Goal: Information Seeking & Learning: Get advice/opinions

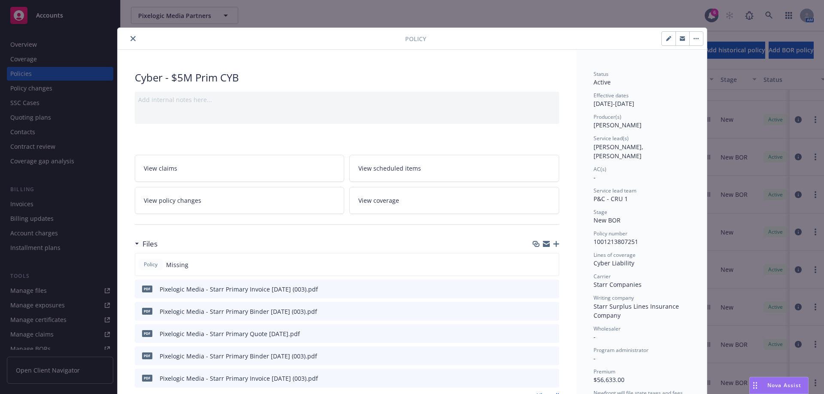
click at [131, 38] on icon "close" at bounding box center [132, 38] width 5 height 5
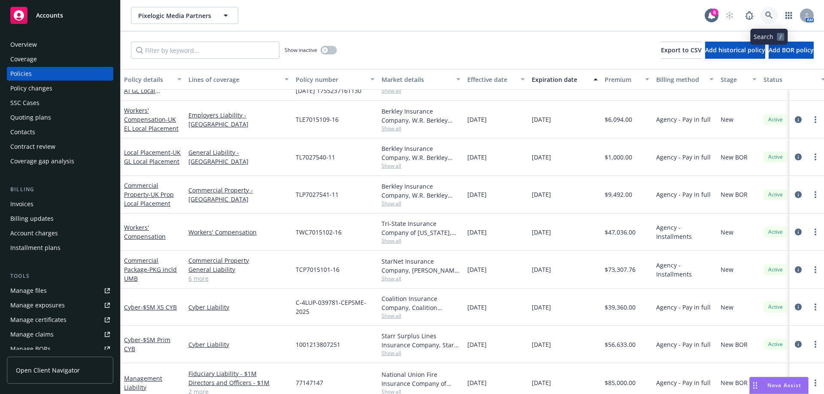
click at [770, 19] on icon at bounding box center [769, 16] width 8 height 8
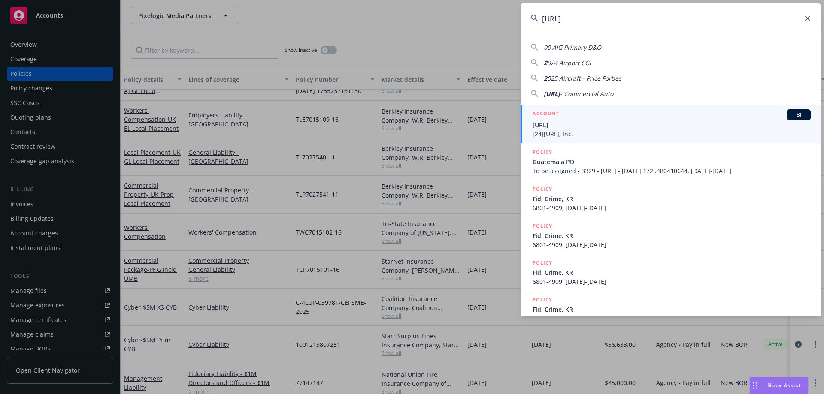
type input "[URL]"
click at [644, 124] on span "[URL]" at bounding box center [672, 125] width 278 height 9
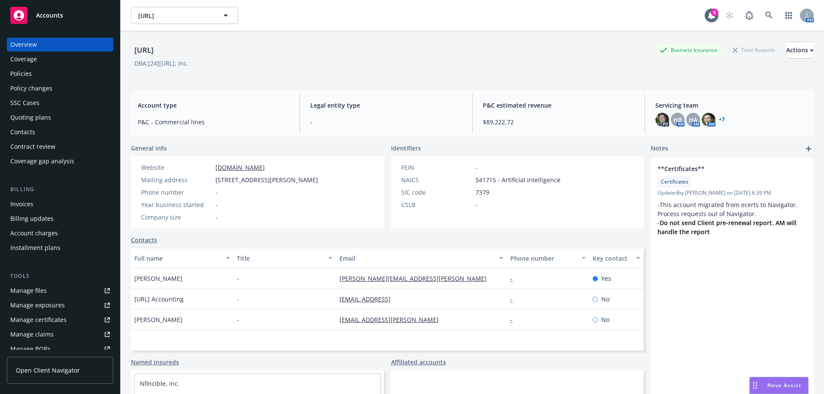
click at [27, 74] on div "Policies" at bounding box center [20, 74] width 21 height 14
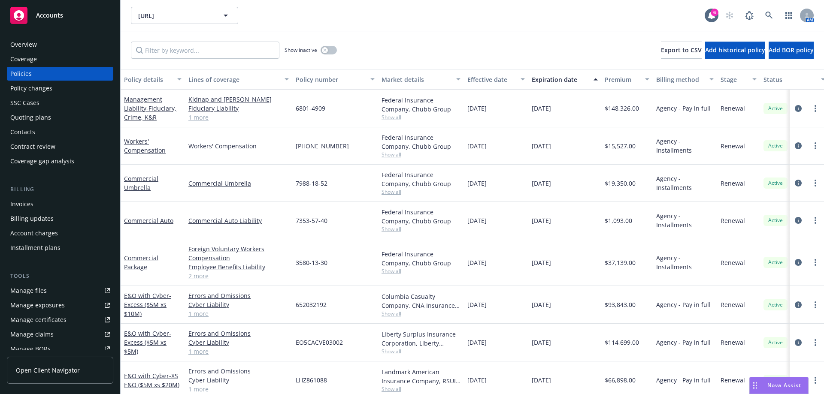
click at [783, 383] on span "Nova Assist" at bounding box center [785, 385] width 34 height 7
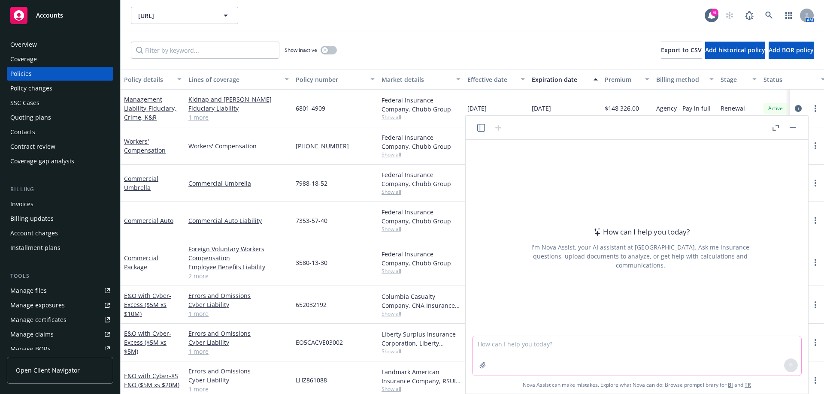
click at [508, 341] on textarea at bounding box center [637, 356] width 329 height 39
type textarea "Compare expiring policy to quotes"
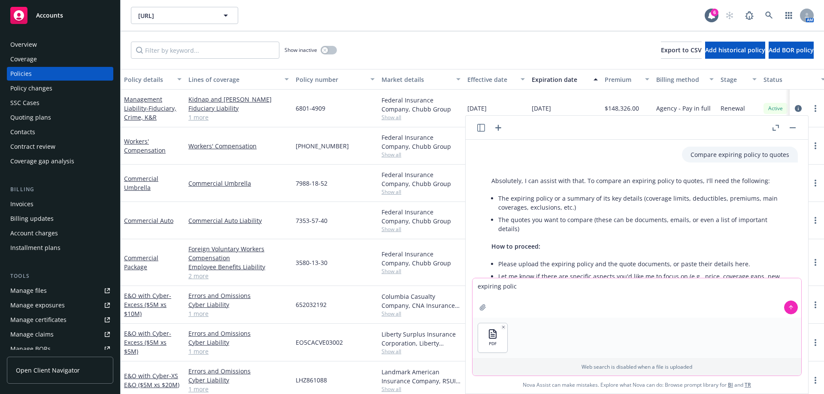
type textarea "expiring policy"
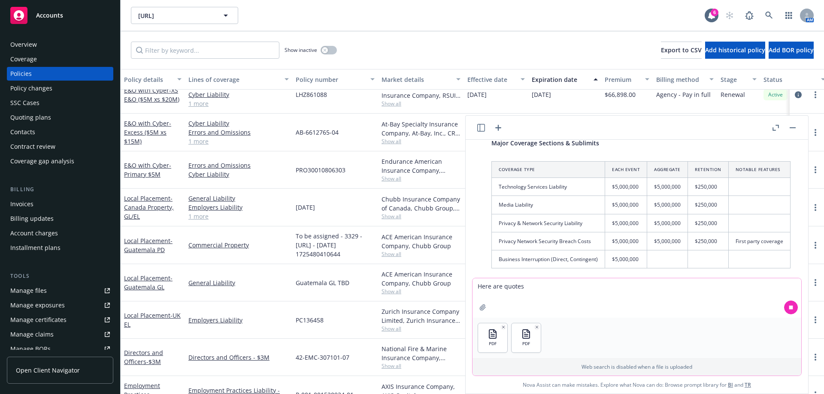
scroll to position [424, 0]
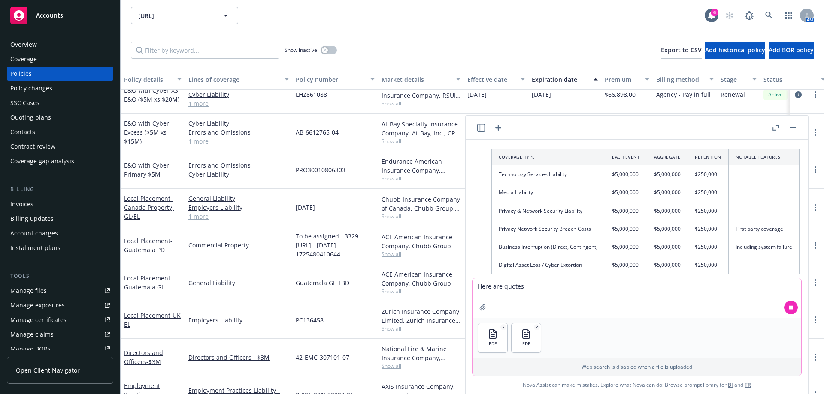
type textarea "Here are quotes"
click at [774, 127] on icon "button" at bounding box center [776, 128] width 6 height 6
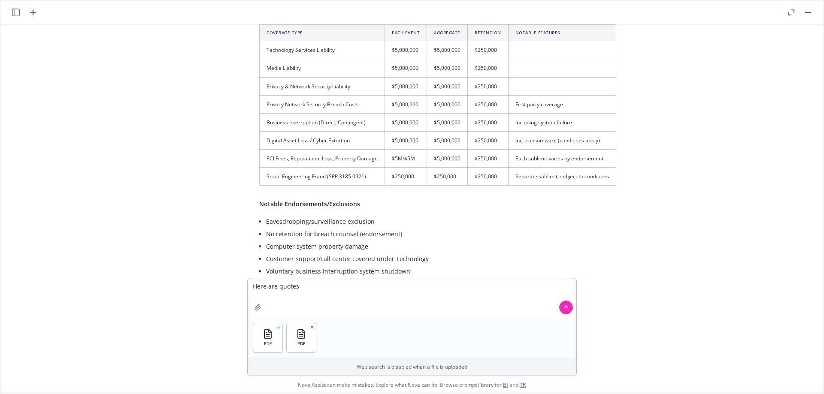
click at [331, 286] on textarea "Here are quotes" at bounding box center [412, 298] width 329 height 39
click at [567, 312] on button at bounding box center [566, 308] width 14 height 14
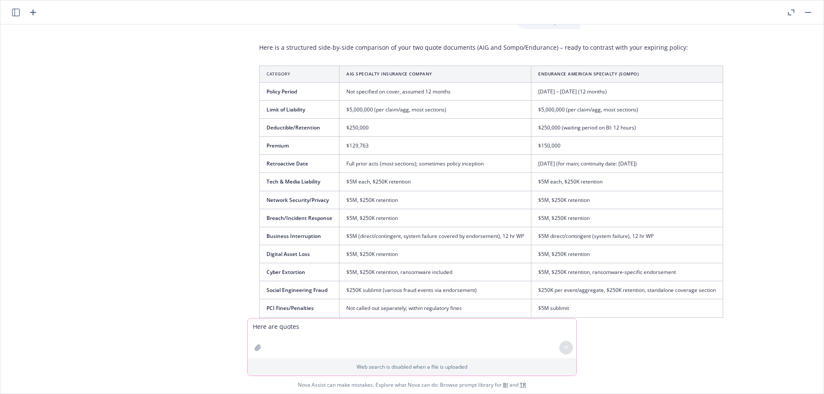
scroll to position [911, 0]
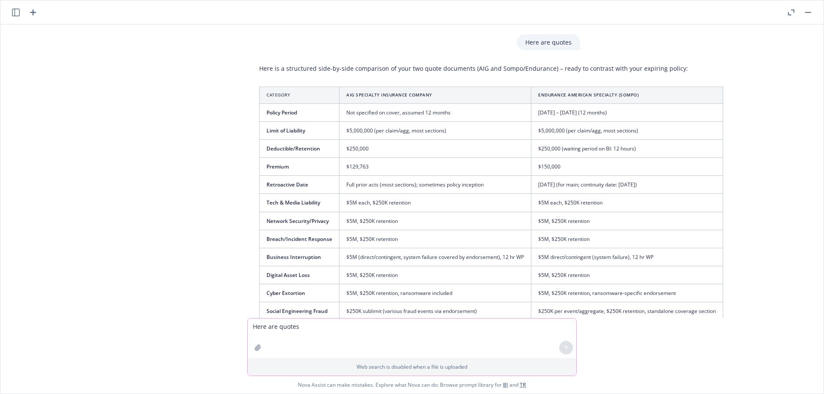
click at [323, 335] on textarea "Here are quotes" at bounding box center [412, 338] width 329 height 39
click at [285, 328] on textarea "[PERSON_NAME] for expiring policy" at bounding box center [412, 338] width 329 height 39
type textarea "Add comparison for expiring policy"
click at [568, 352] on button at bounding box center [566, 348] width 14 height 14
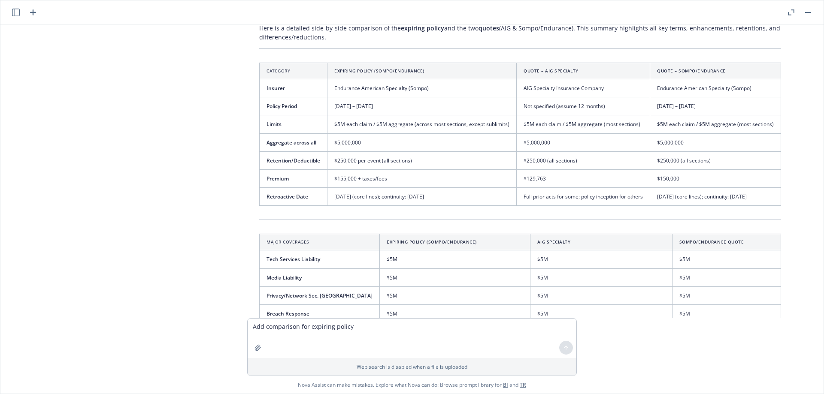
scroll to position [1453, 0]
